Goal: Complete application form

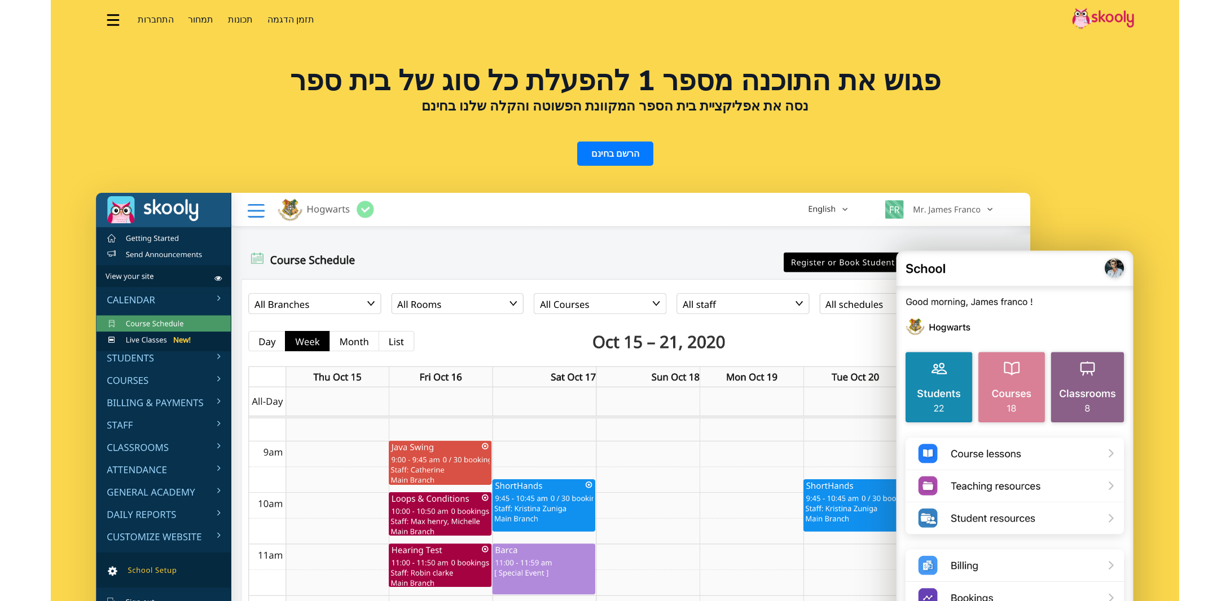
select select "iw"
select select "972"
select select "Israel"
select select "[GEOGRAPHIC_DATA]/[GEOGRAPHIC_DATA]"
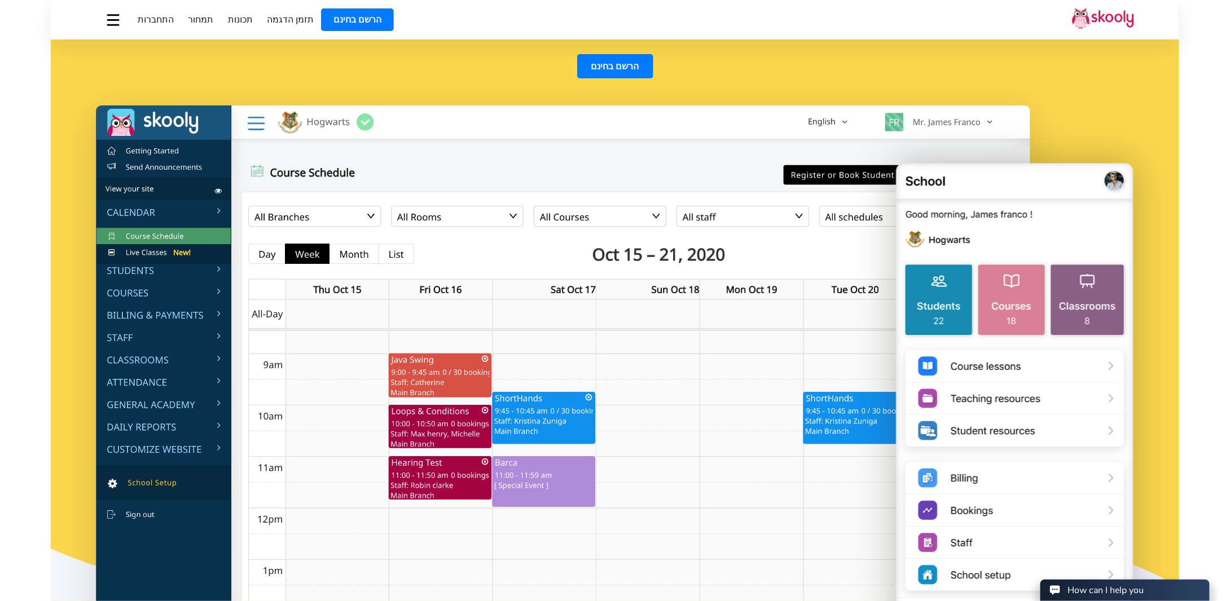
scroll to position [188, 0]
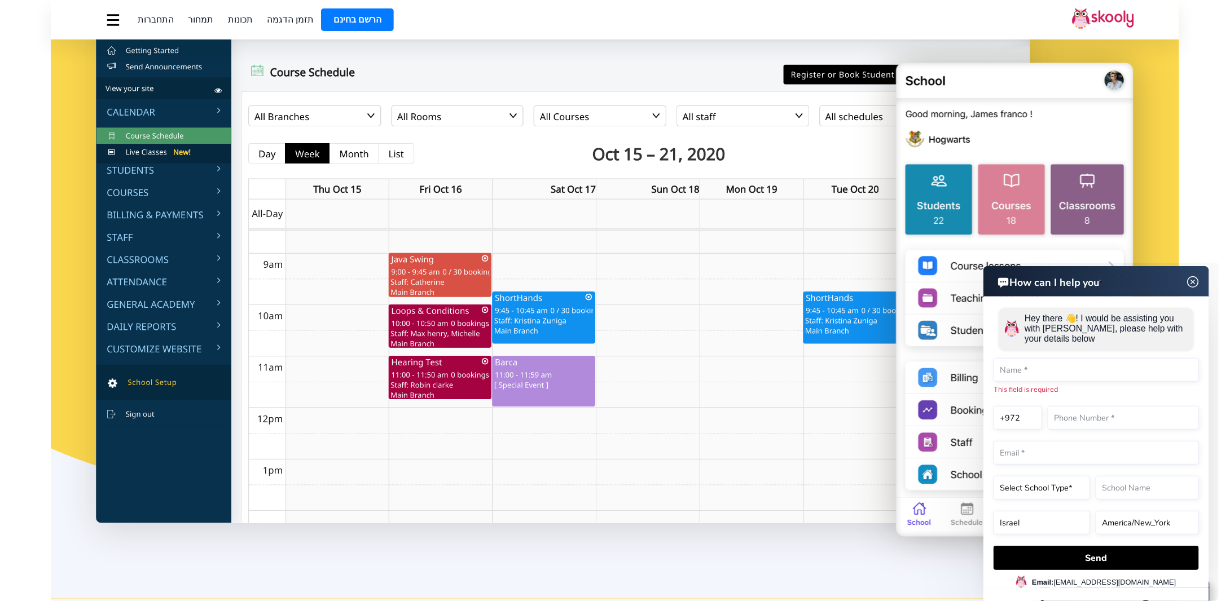
click at [1191, 281] on img at bounding box center [1192, 282] width 21 height 14
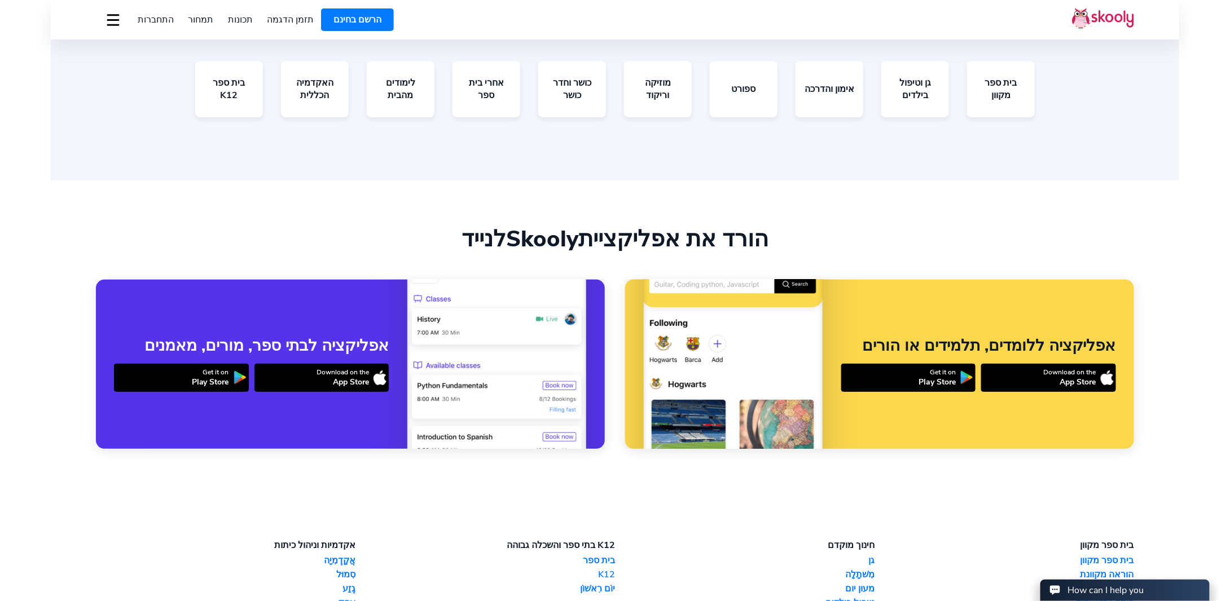
scroll to position [2444, 0]
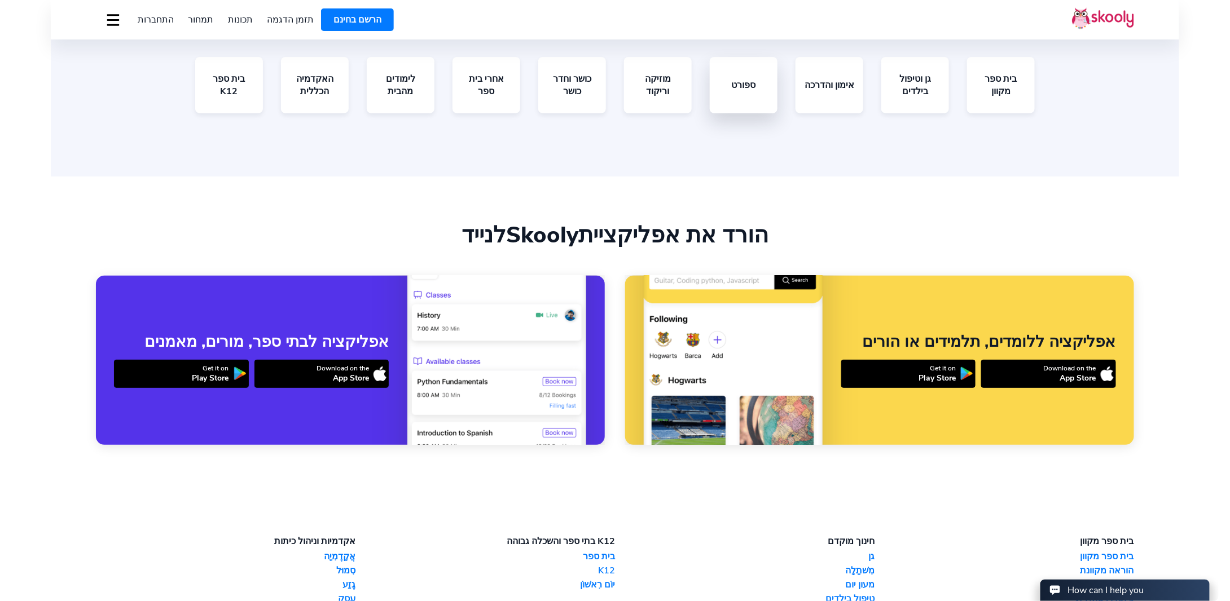
click at [756, 68] on link "ספורט" at bounding box center [744, 85] width 68 height 56
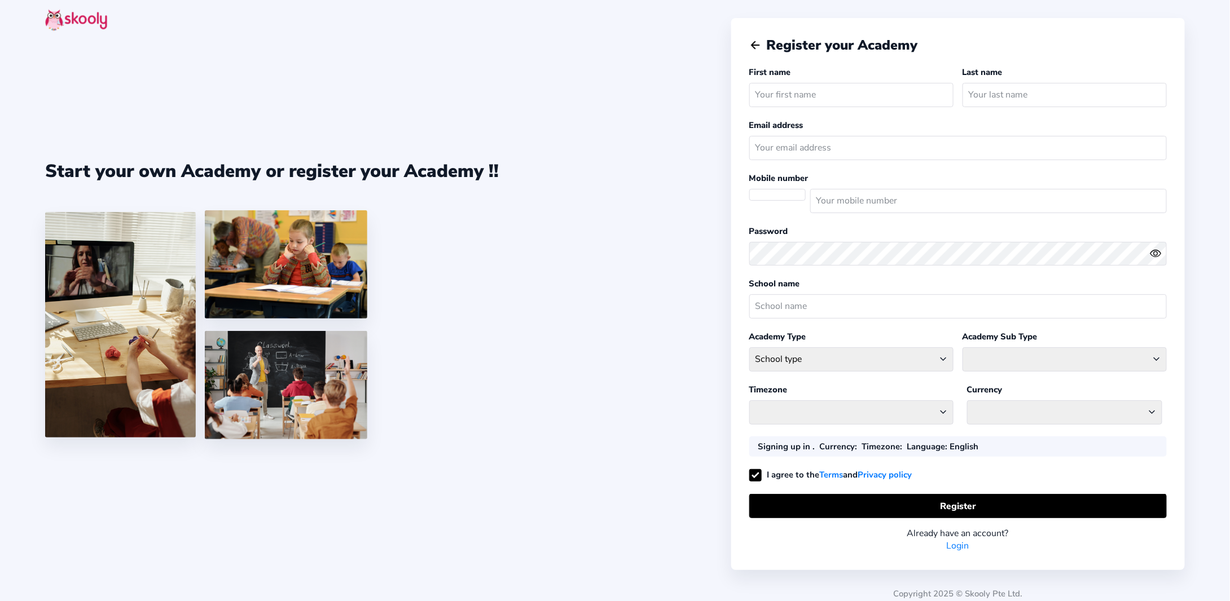
select select
select select "[GEOGRAPHIC_DATA]/[GEOGRAPHIC_DATA]"
select select "ILS ₪"
select select "IL"
